Goal: Task Accomplishment & Management: Use online tool/utility

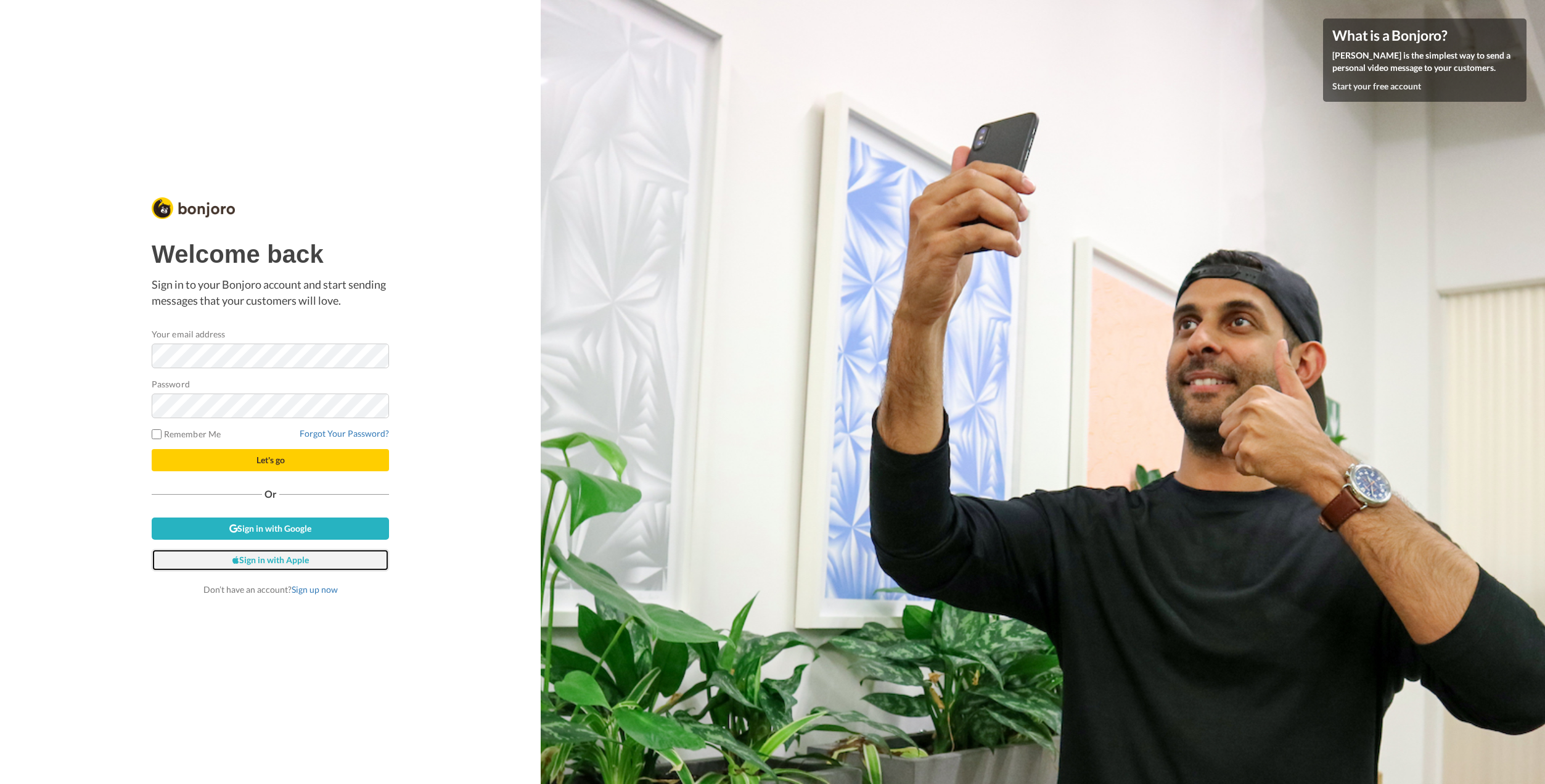
click at [299, 555] on link "Sign in with Apple" at bounding box center [270, 560] width 237 height 22
click at [291, 530] on link "Sign in with Google" at bounding box center [270, 529] width 237 height 22
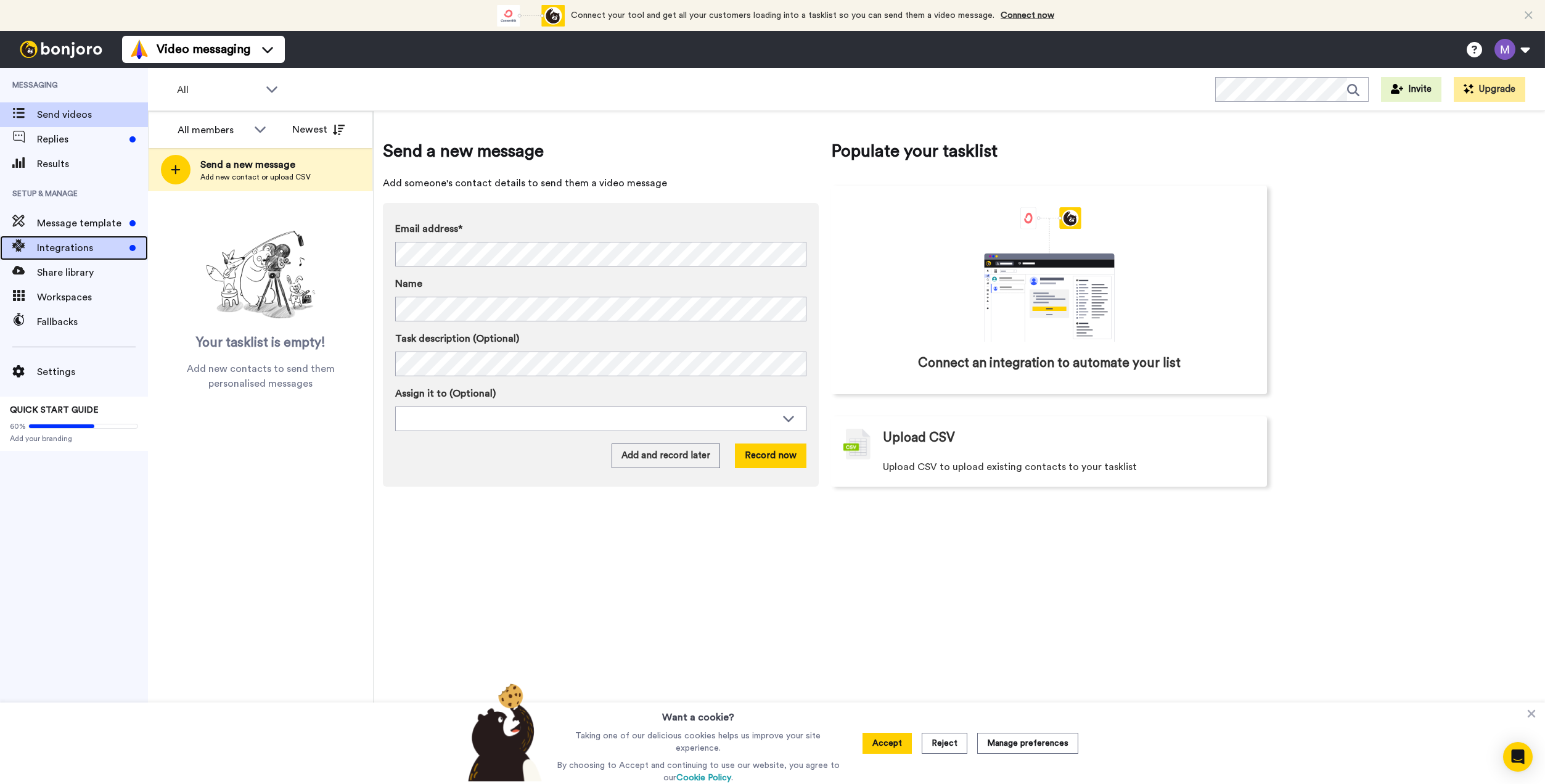
click at [95, 244] on span "Integrations" at bounding box center [81, 248] width 88 height 15
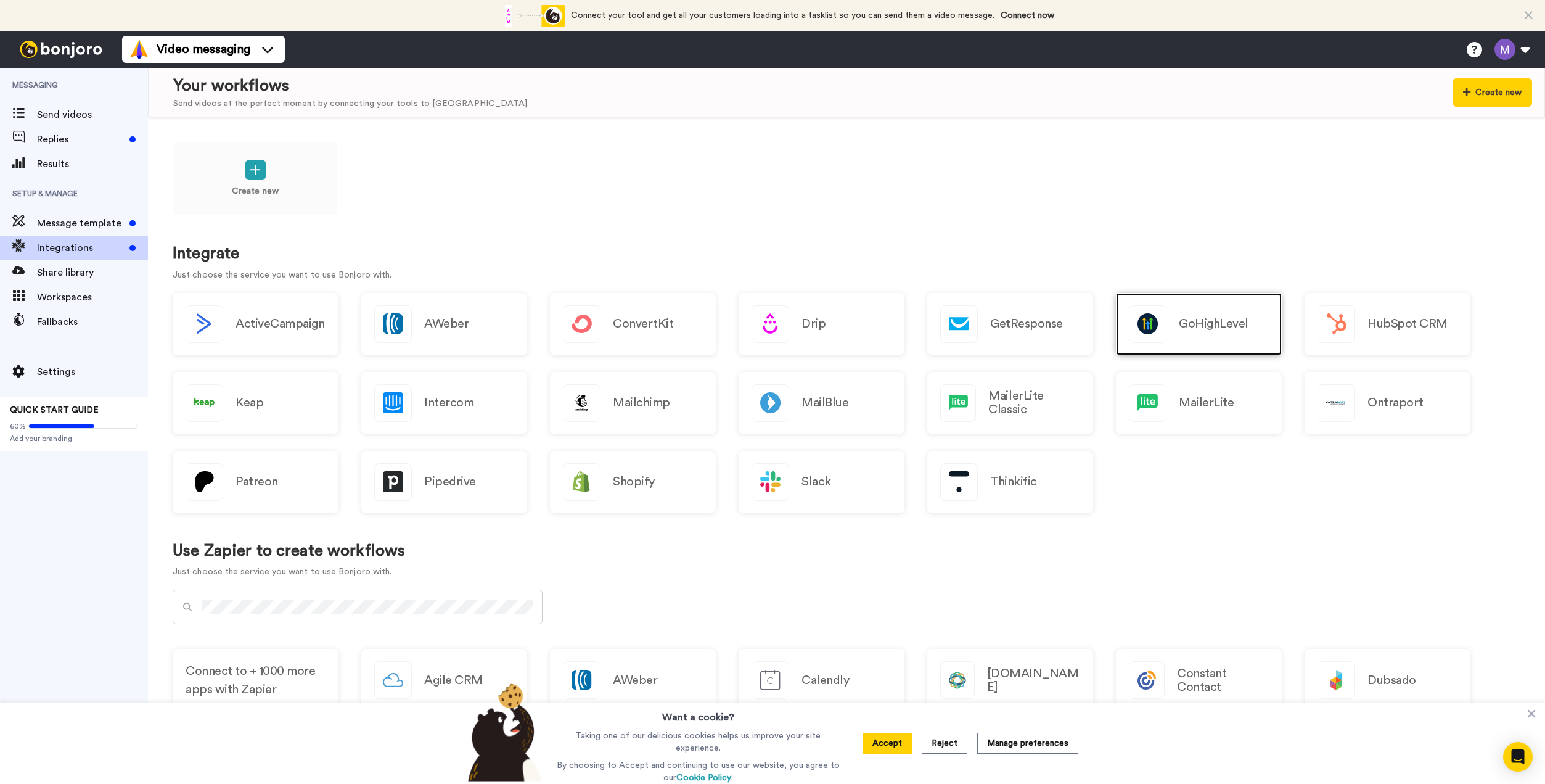
click at [1168, 322] on div "GoHighLevel" at bounding box center [1199, 324] width 166 height 62
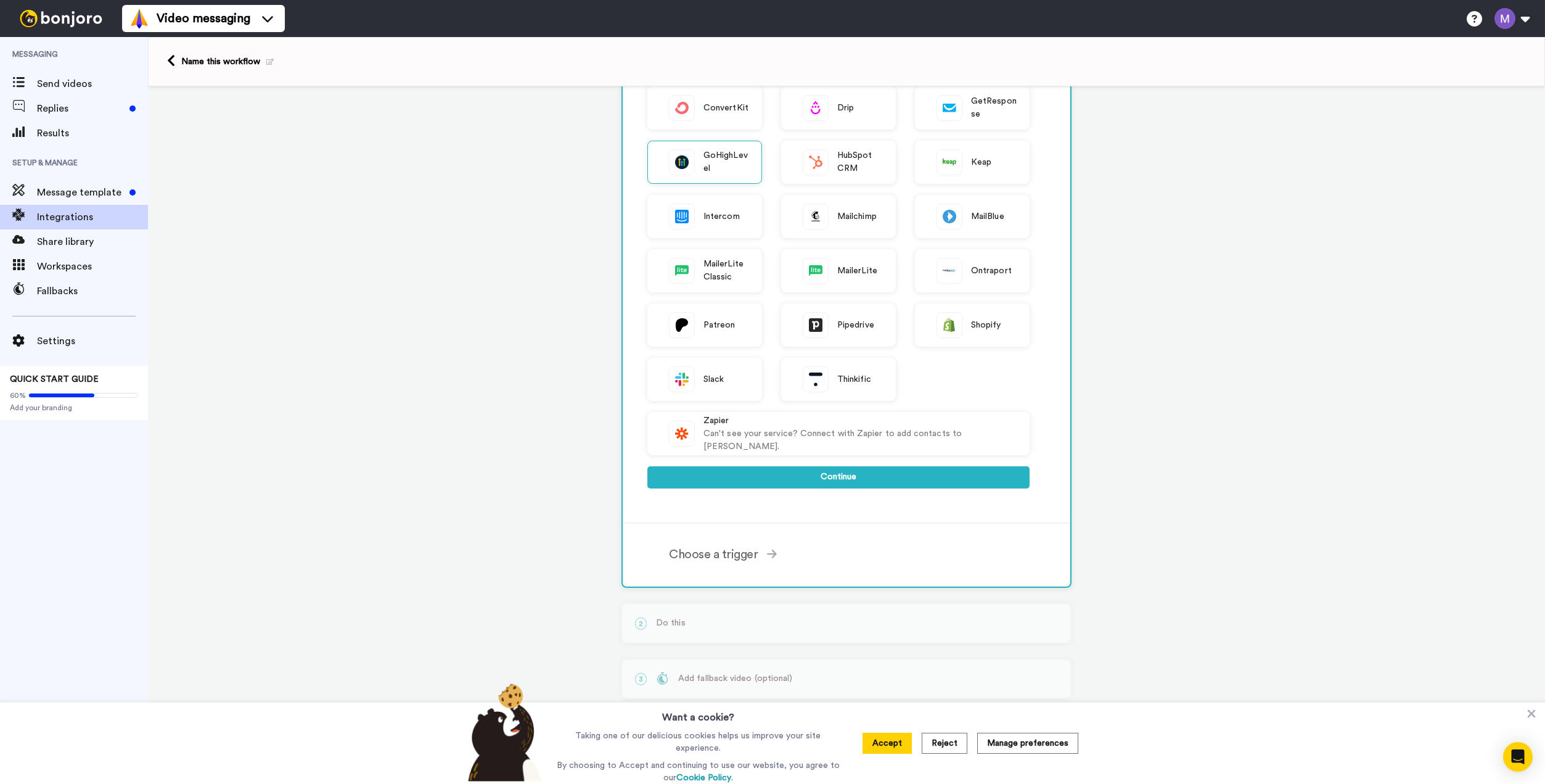
scroll to position [163, 0]
click at [759, 550] on div "Choose a trigger" at bounding box center [848, 554] width 360 height 19
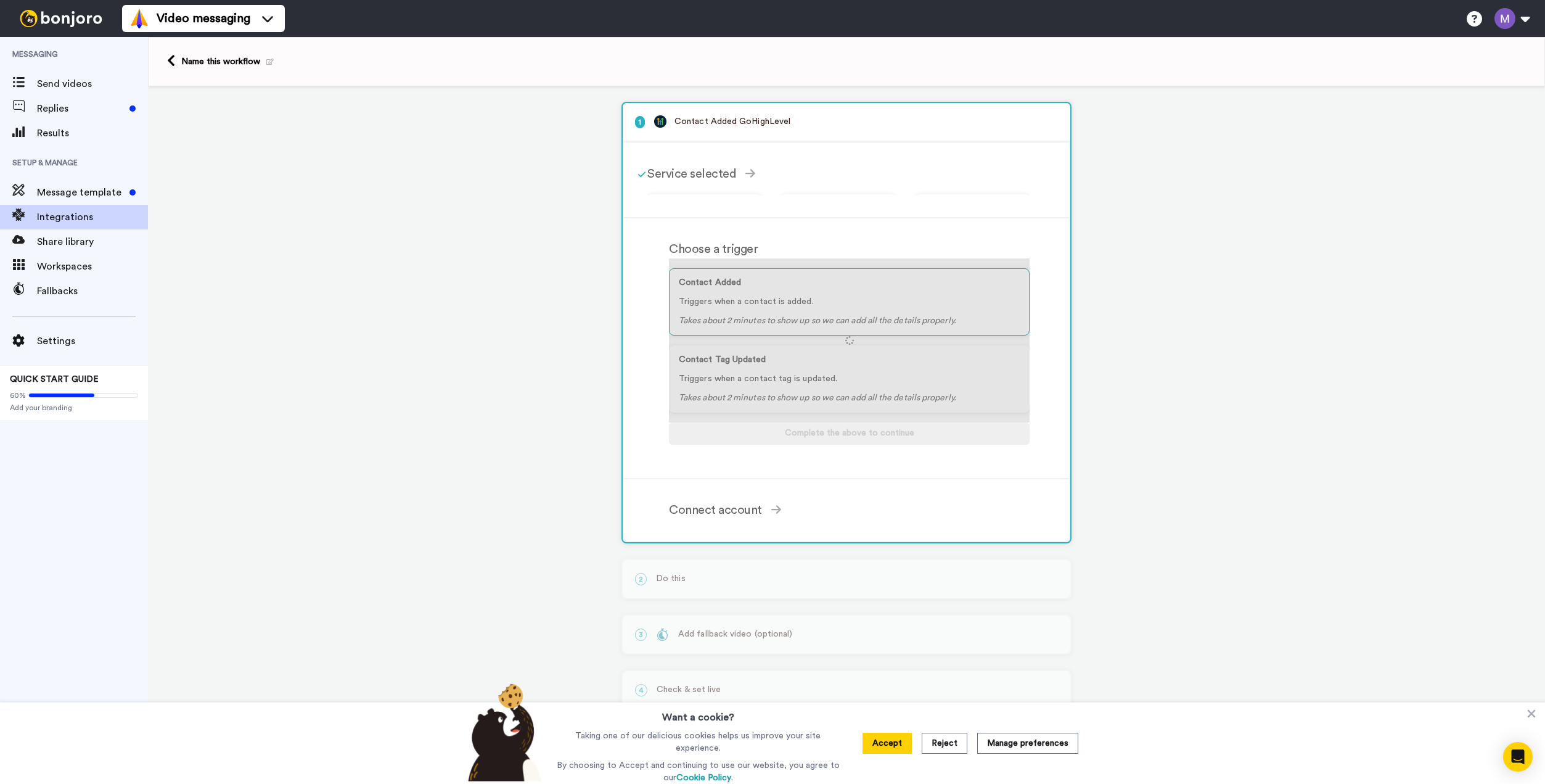
scroll to position [0, 0]
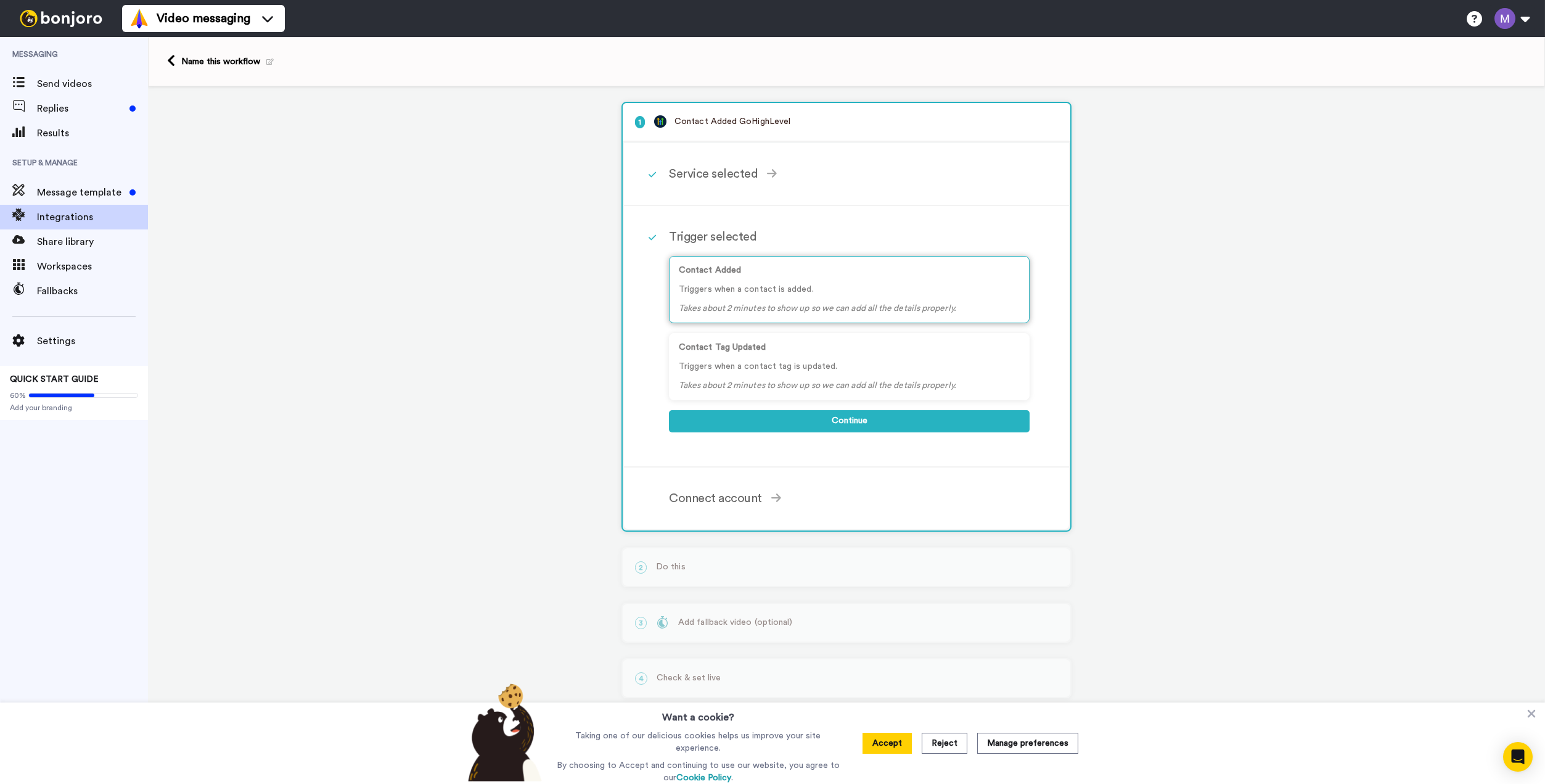
click at [766, 286] on p "Triggers when a contact is added." at bounding box center [849, 290] width 341 height 13
click at [874, 421] on button "Continue" at bounding box center [848, 421] width 360 height 22
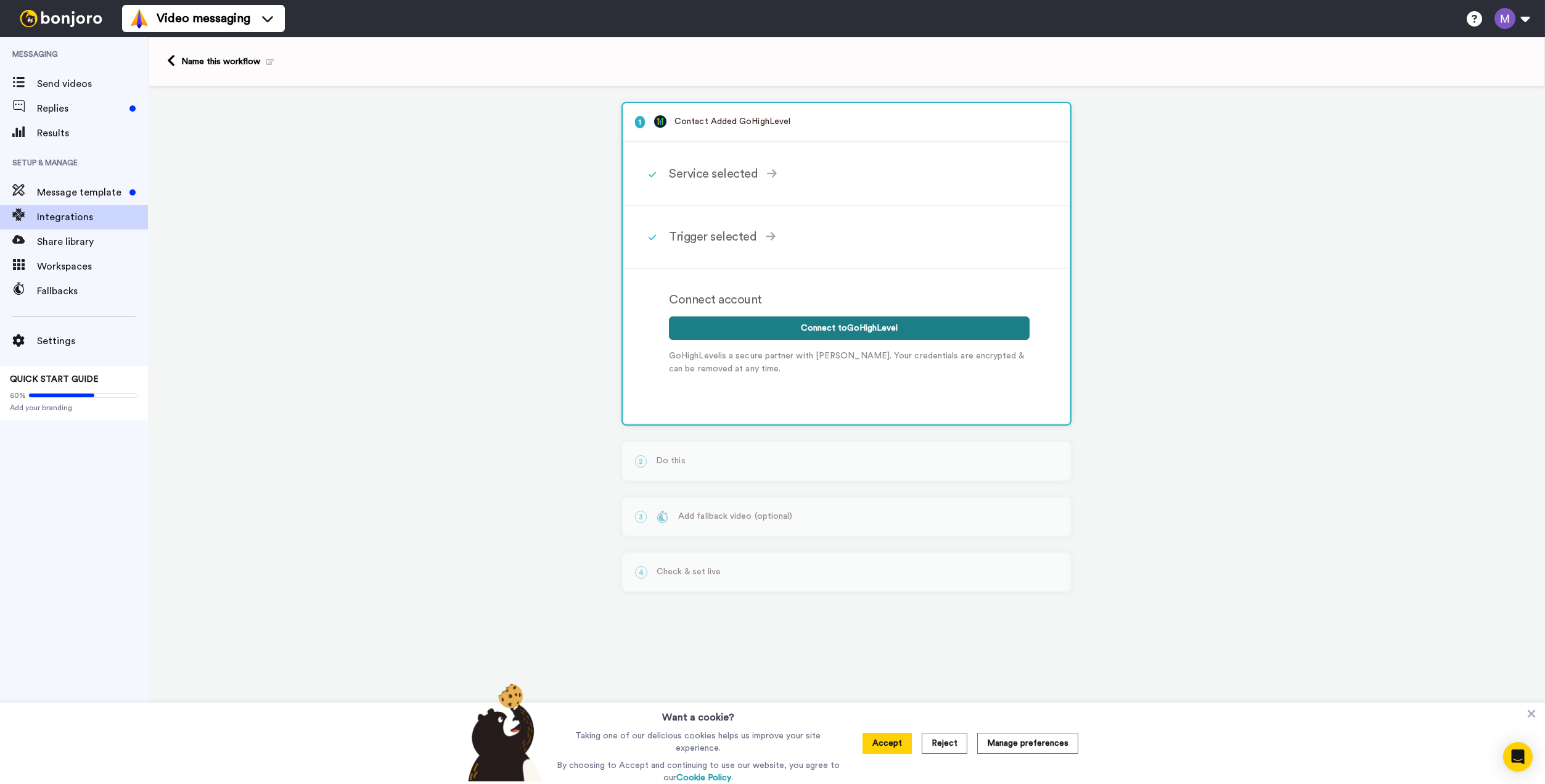
click at [838, 330] on button "Connect to GoHighLevel" at bounding box center [848, 328] width 360 height 23
click at [860, 328] on button "Connect to GoHighLevel" at bounding box center [848, 328] width 360 height 23
click at [549, 368] on div "1 Contact Added GoHighLevel Service selected ActiveCampaign AWeber Bonjoro Conv…" at bounding box center [847, 355] width 1398 height 536
click at [789, 453] on div "2 Do this Select the service you use Bonjoro Complete the above to continue Act…" at bounding box center [846, 460] width 450 height 40
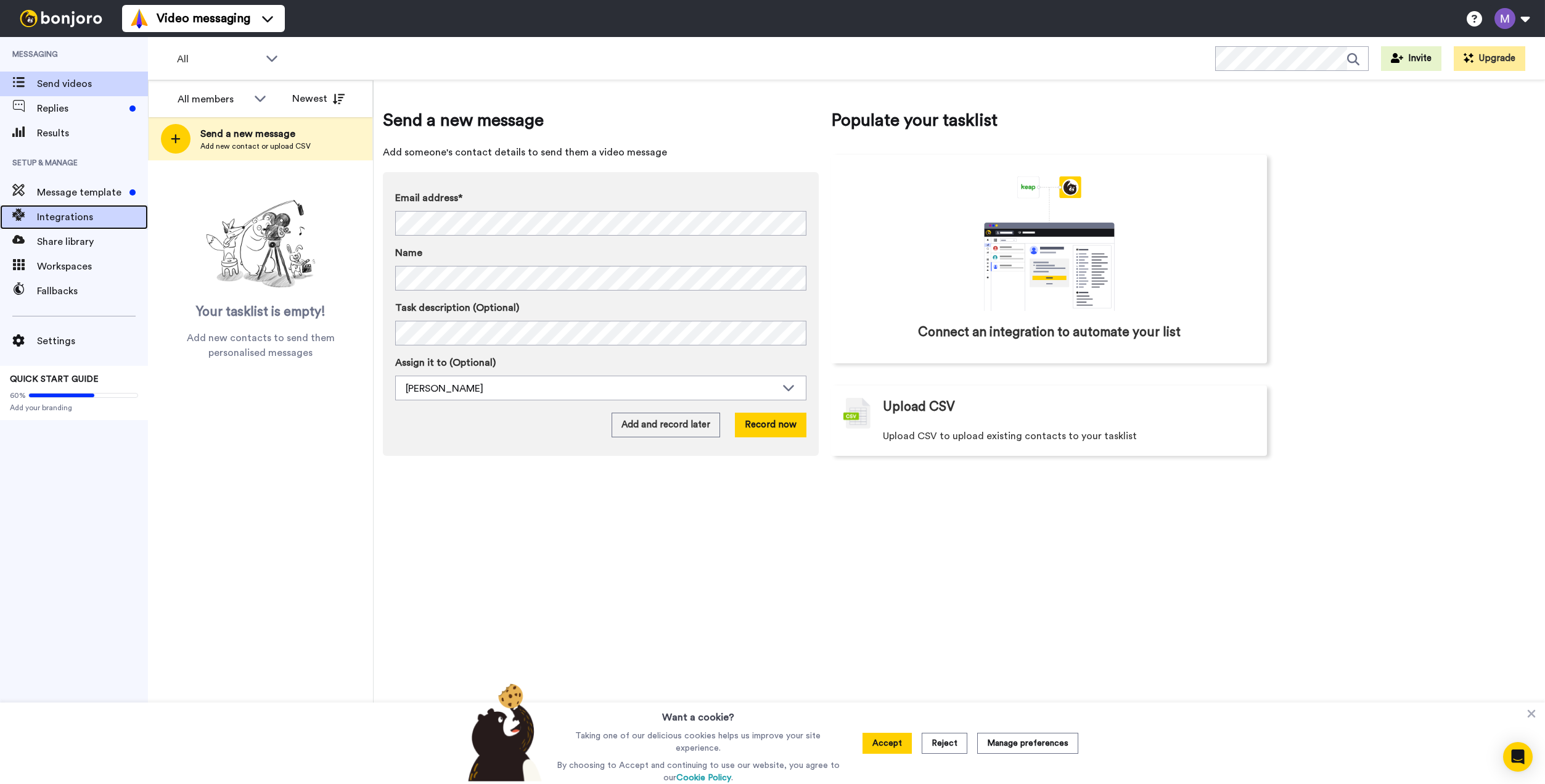
click at [71, 223] on span "Integrations" at bounding box center [92, 217] width 111 height 15
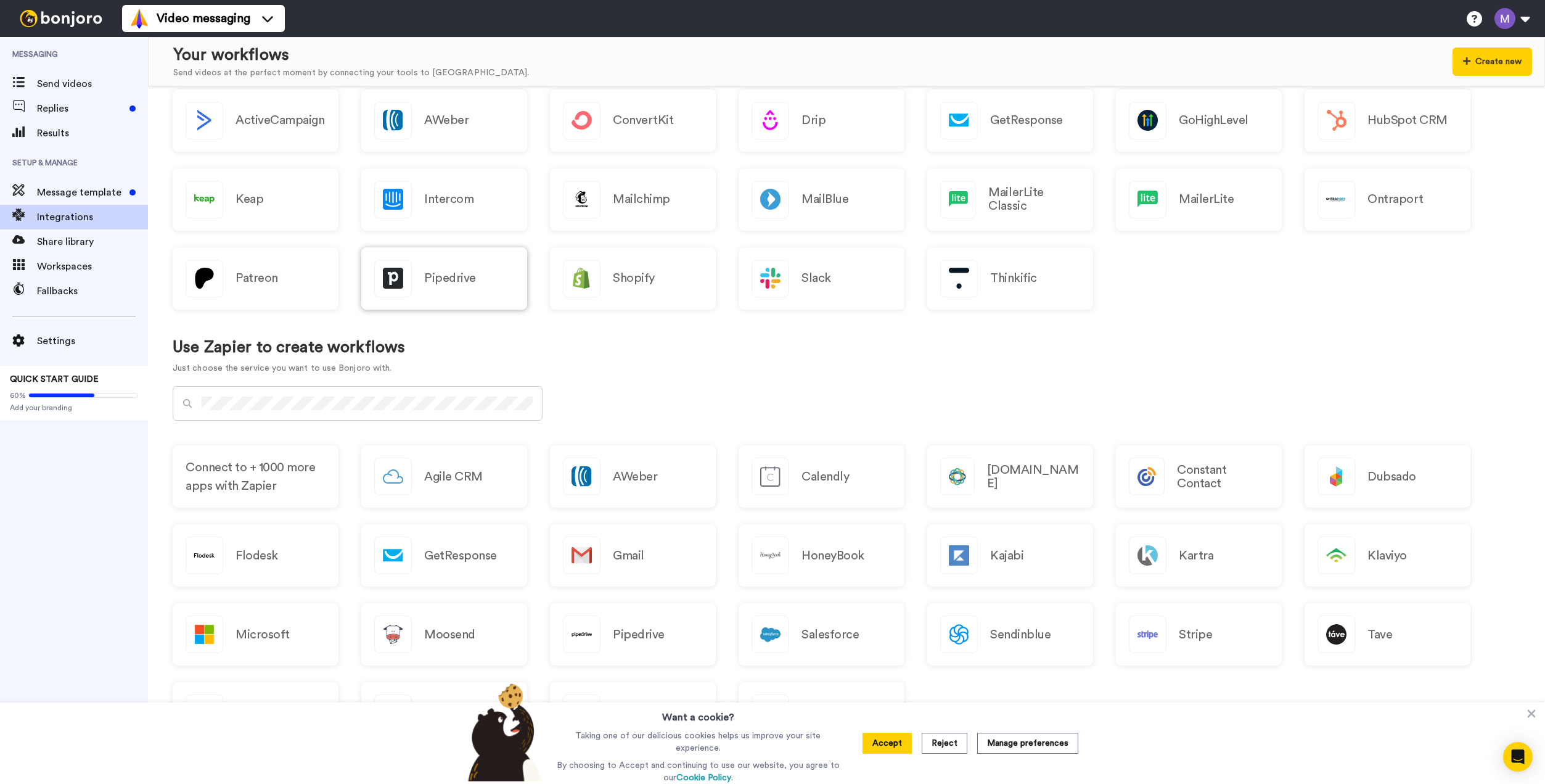
scroll to position [174, 0]
click at [894, 744] on button "Accept" at bounding box center [887, 743] width 49 height 21
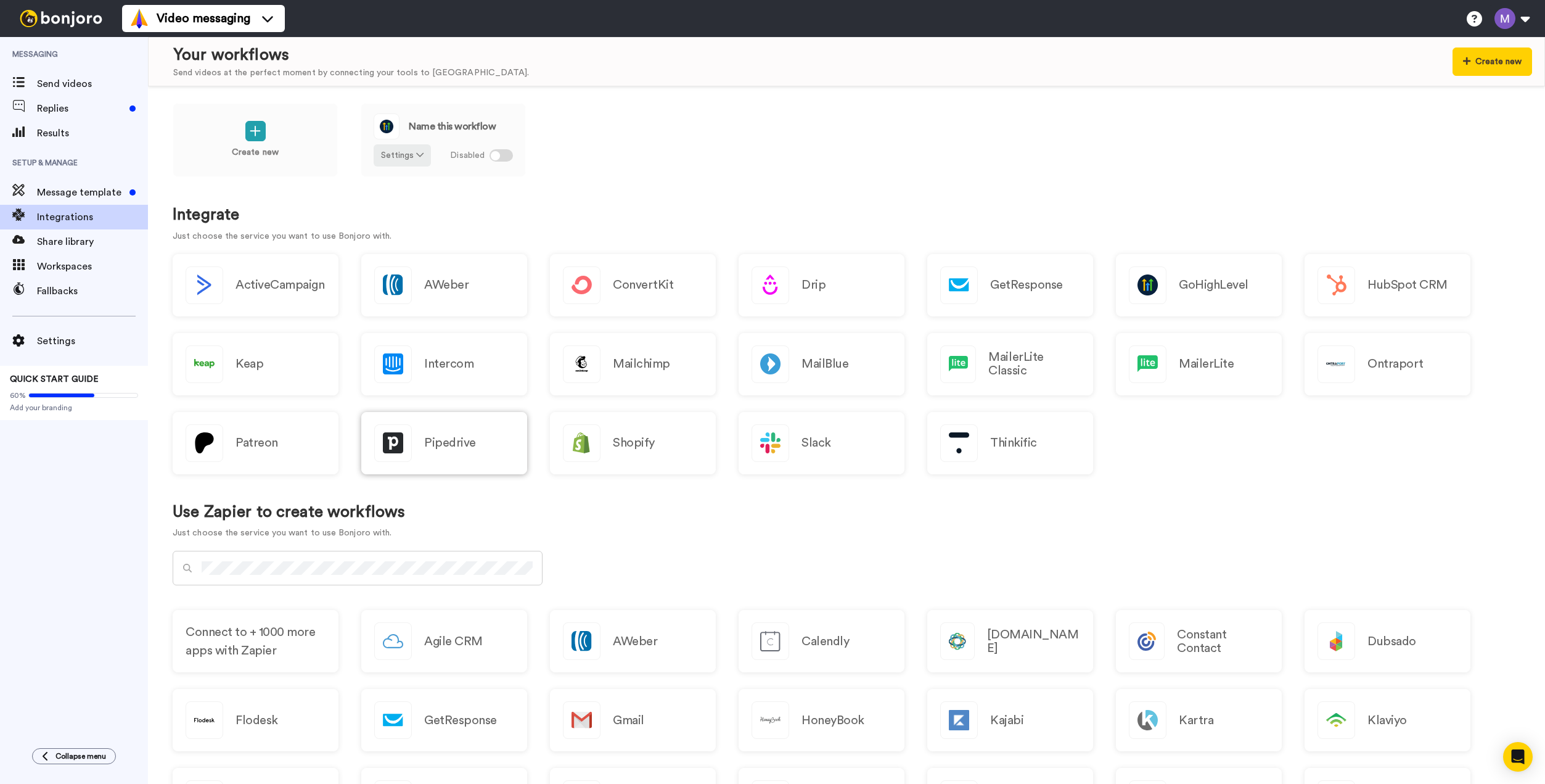
scroll to position [0, 0]
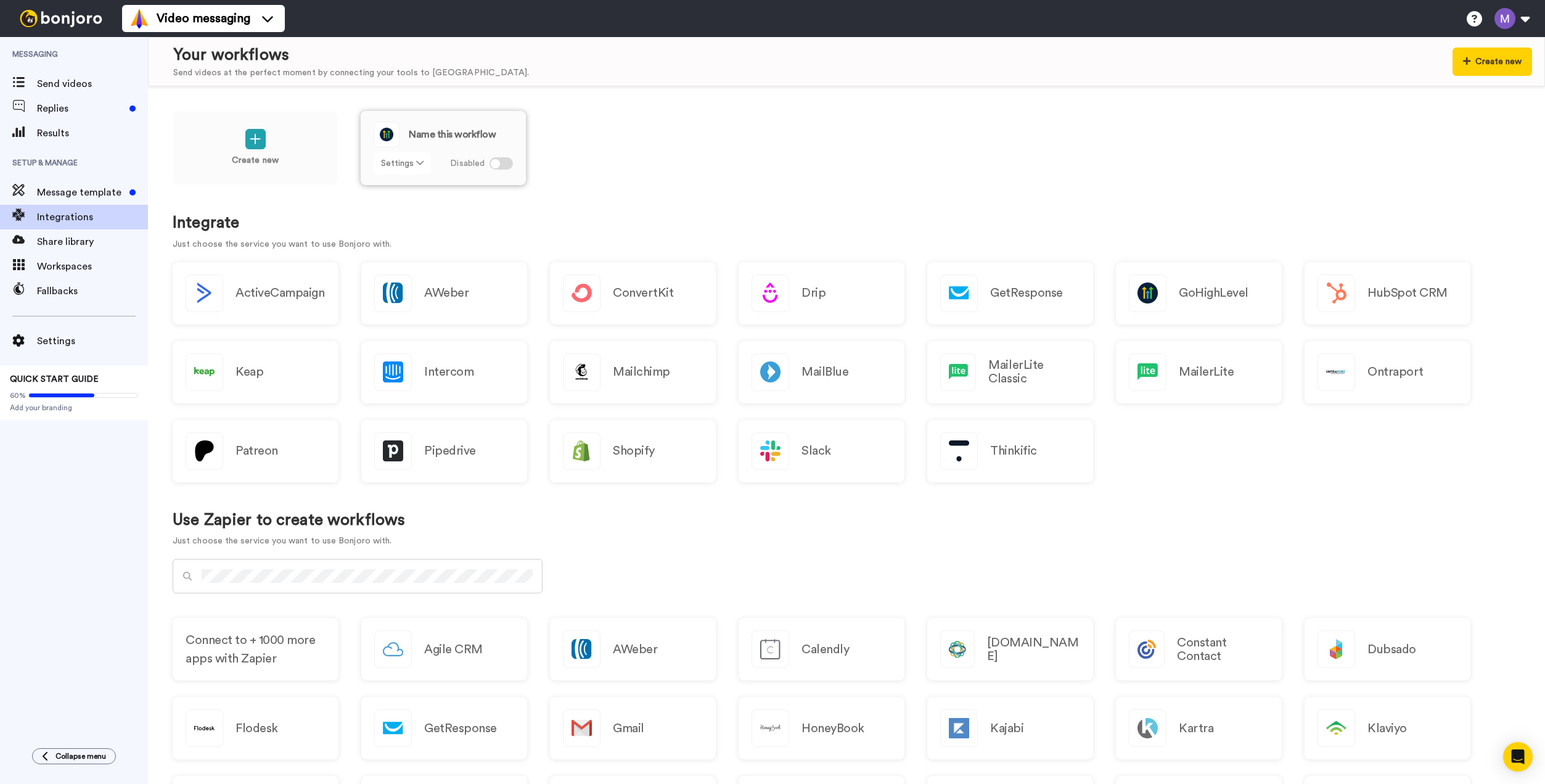
click at [406, 160] on button "Settings" at bounding box center [402, 164] width 58 height 22
click at [410, 192] on link "Edit" at bounding box center [402, 190] width 55 height 22
